Goal: Task Accomplishment & Management: Use online tool/utility

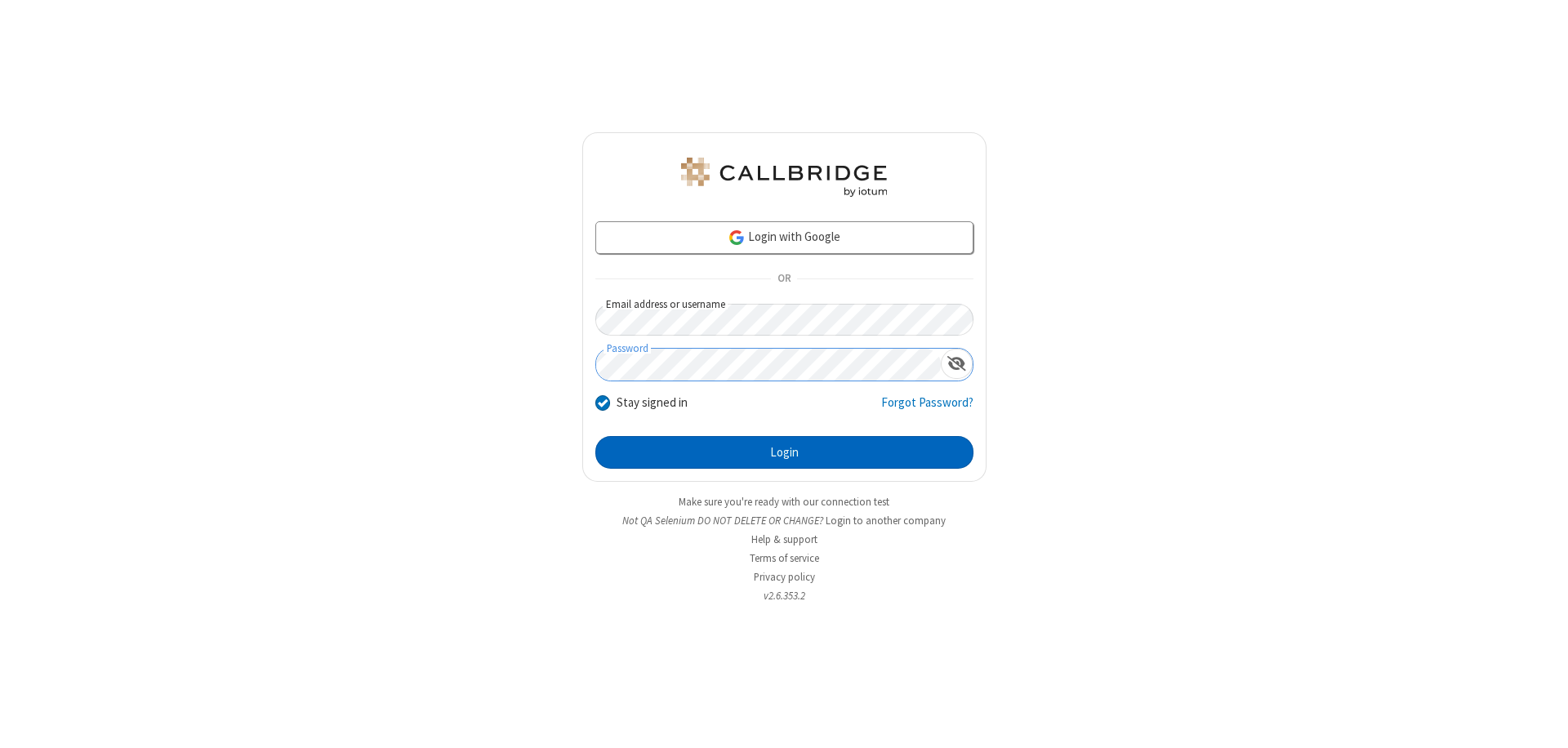
click at [784, 453] on button "Login" at bounding box center [784, 453] width 378 height 33
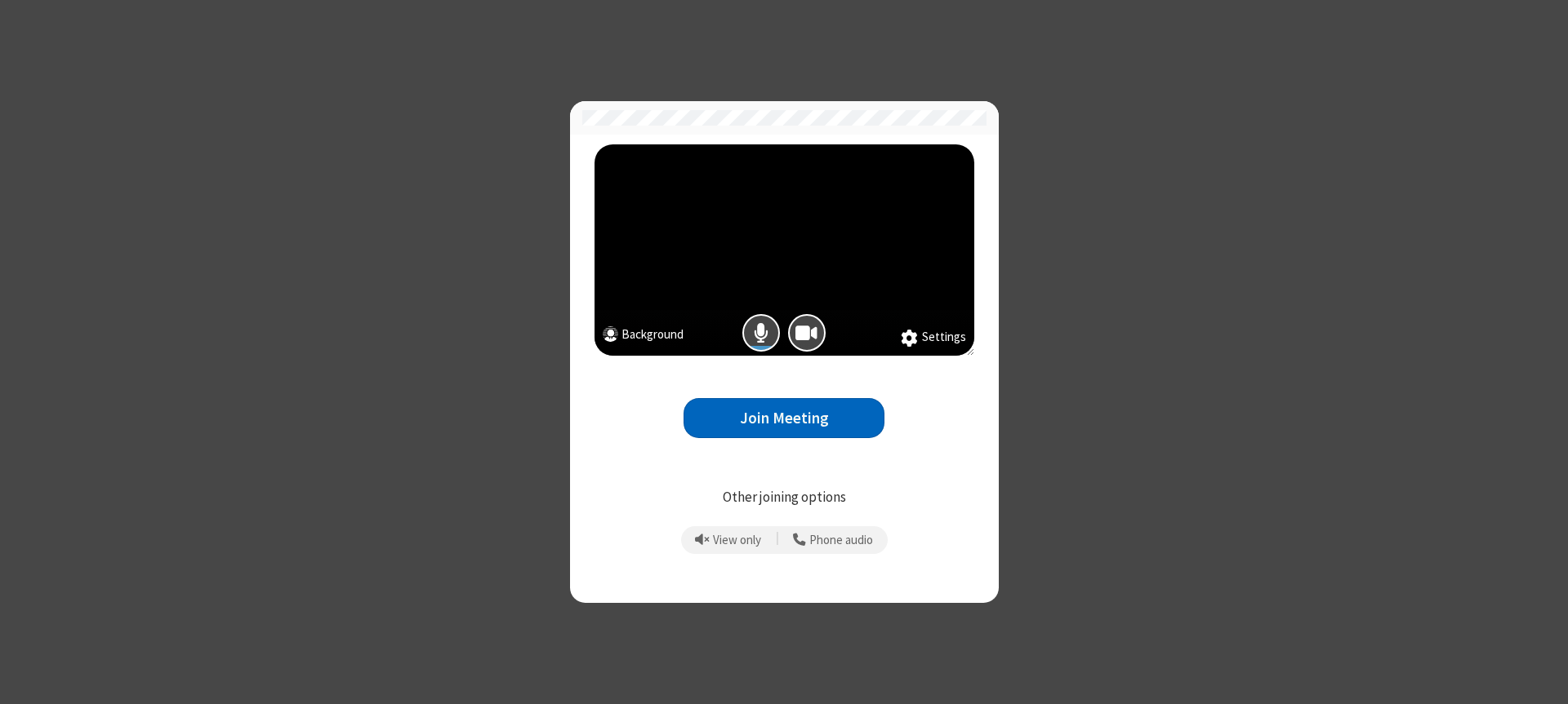
click at [784, 418] on button "Join Meeting" at bounding box center [784, 418] width 200 height 40
